Goal: Book appointment/travel/reservation

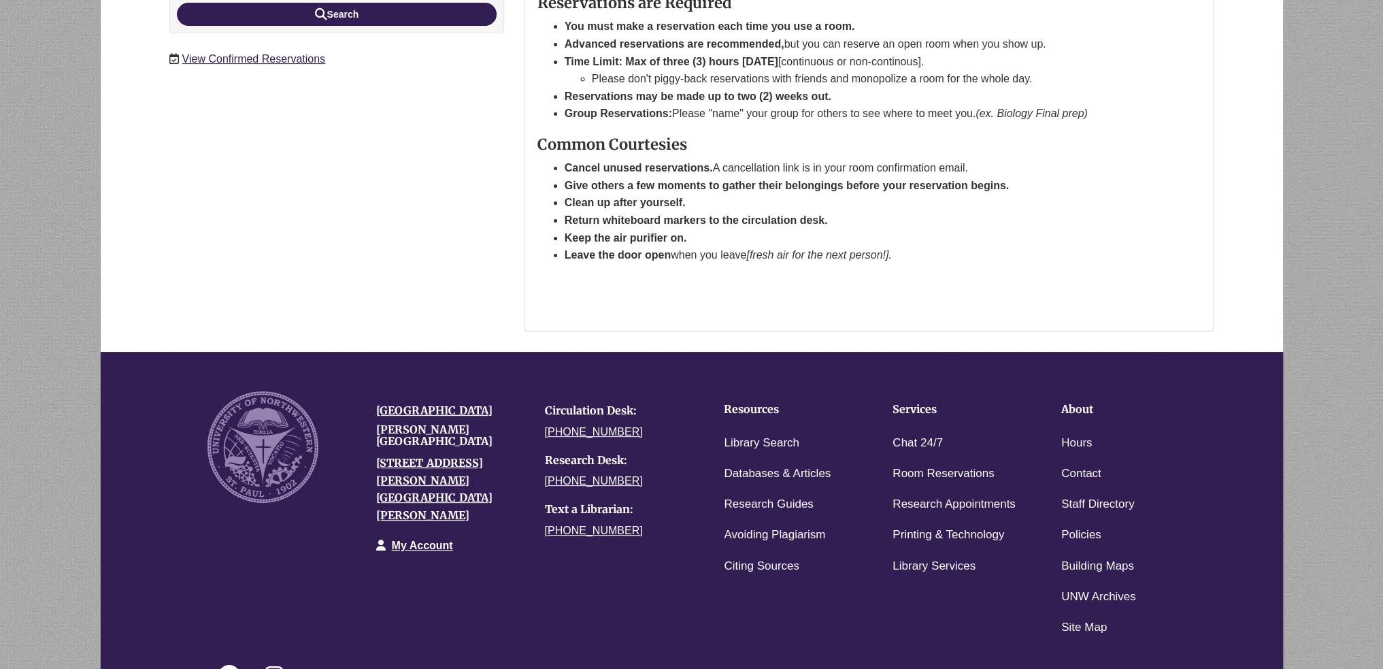
scroll to position [569, 0]
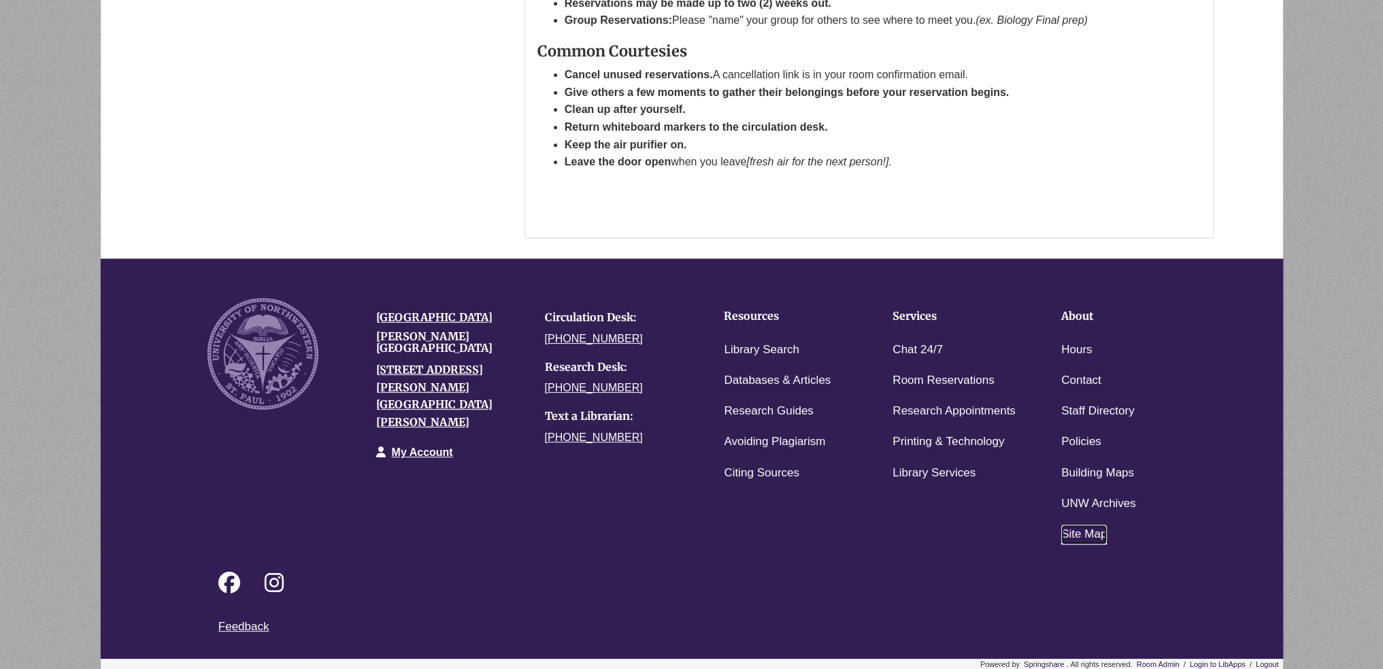
click at [567, 232] on link "Site Map" at bounding box center [1084, 534] width 46 height 20
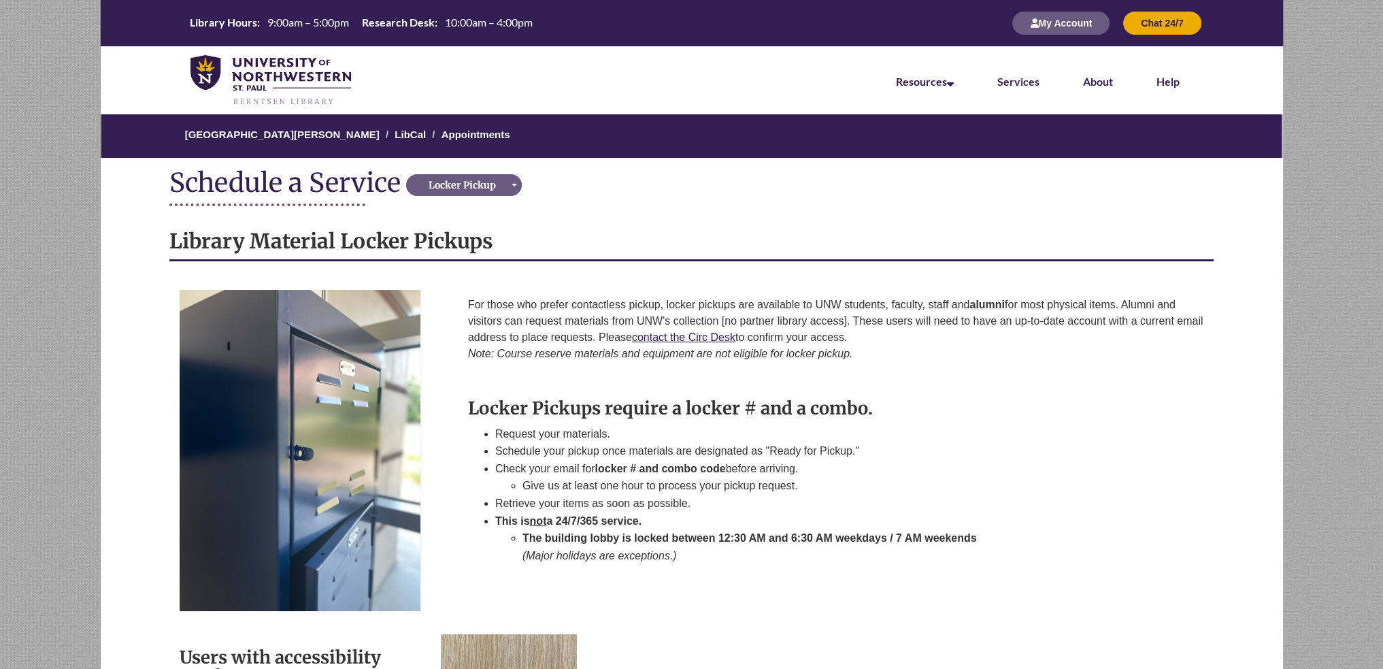
scroll to position [843, 0]
